Goal: Task Accomplishment & Management: Use online tool/utility

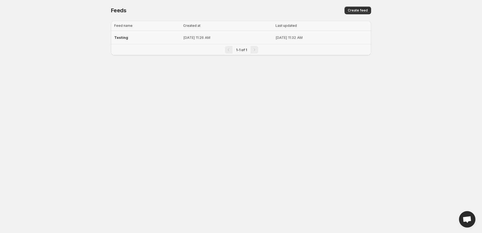
click at [183, 38] on p "[DATE] 11:26 AM" at bounding box center [227, 37] width 89 height 5
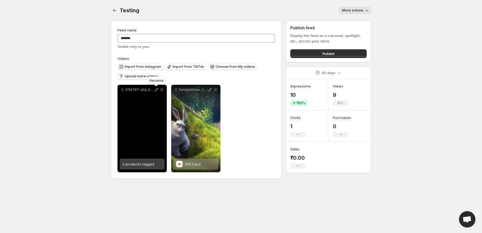
click at [157, 91] on icon at bounding box center [157, 90] width 4 height 4
click at [157, 89] on icon at bounding box center [156, 89] width 5 height 5
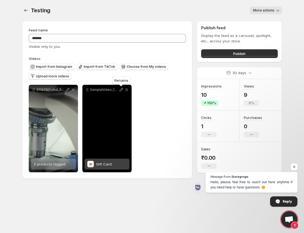
click at [121, 89] on icon at bounding box center [121, 89] width 5 height 5
